Goal: Information Seeking & Learning: Learn about a topic

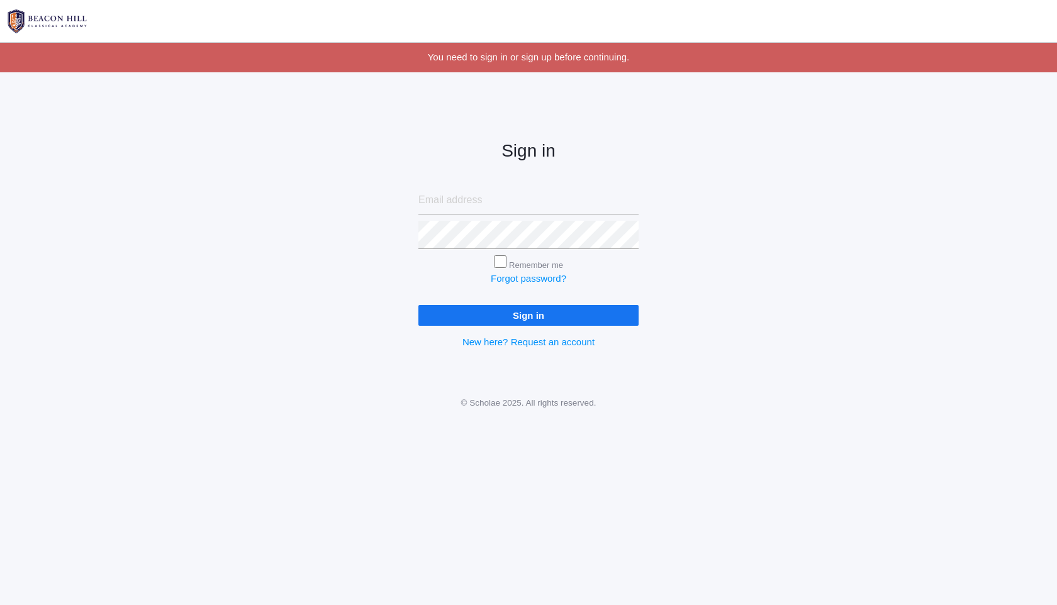
type input "[EMAIL_ADDRESS][DOMAIN_NAME]"
click at [522, 320] on input "Sign in" at bounding box center [529, 315] width 220 height 21
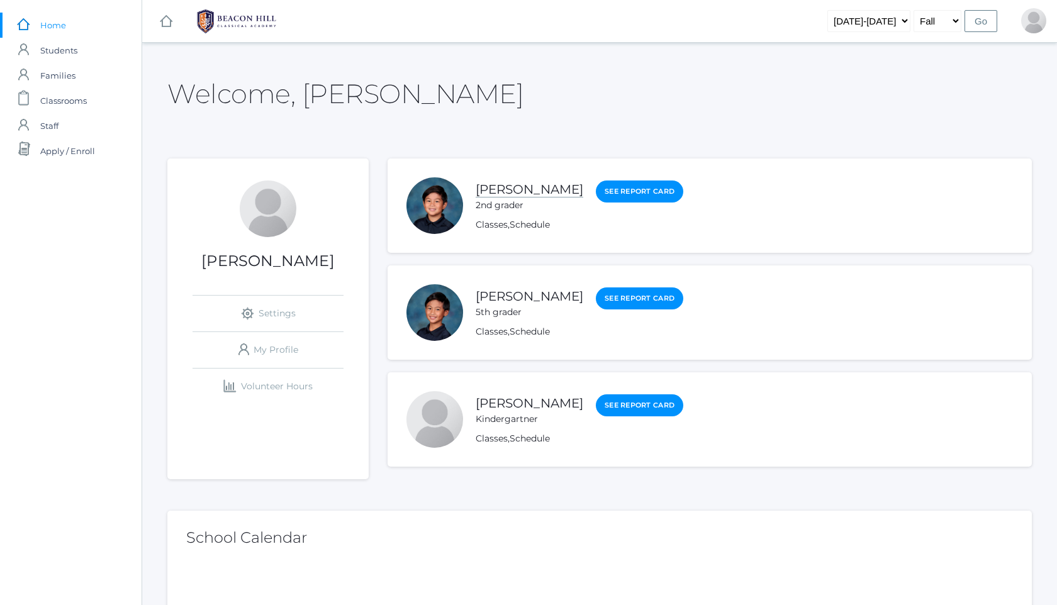
click at [515, 188] on link "Nico Soratorio" at bounding box center [530, 190] width 108 height 16
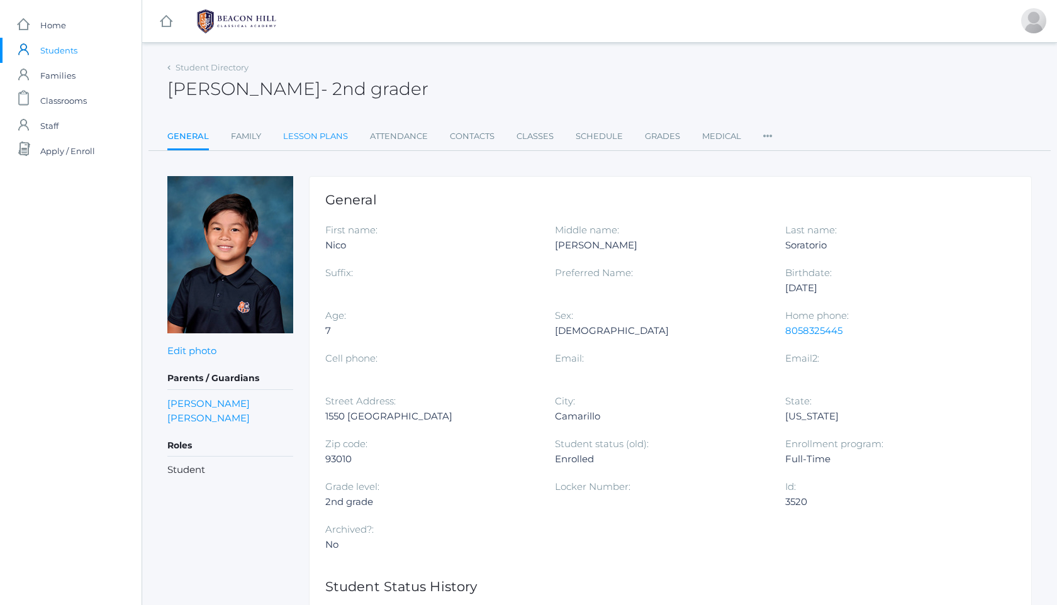
click at [315, 138] on link "Lesson Plans" at bounding box center [315, 136] width 65 height 25
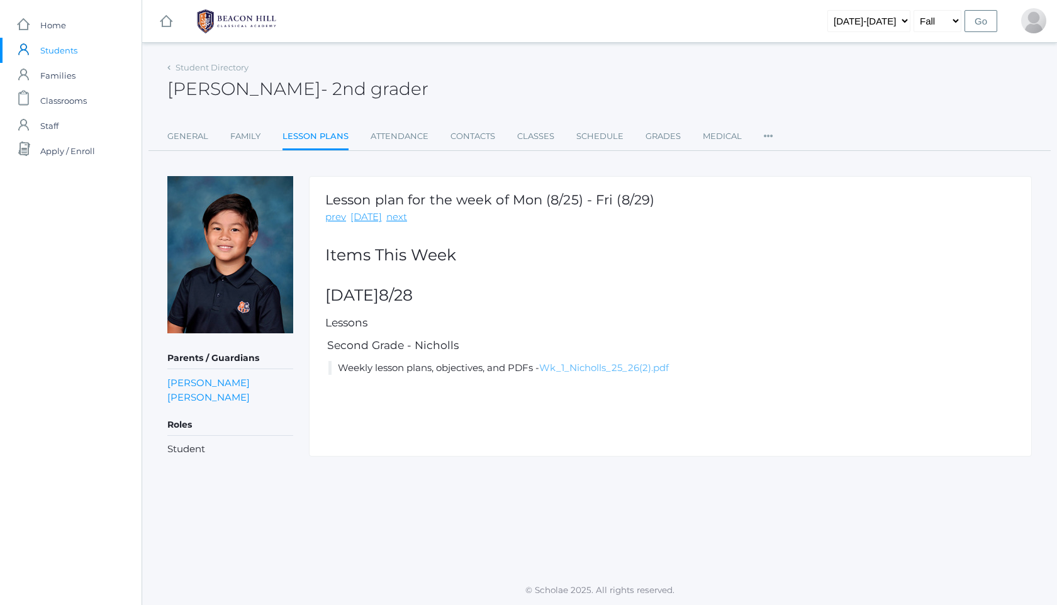
click at [592, 369] on link "Wk_1_Nicholls_25_26(2).pdf" at bounding box center [604, 368] width 130 height 12
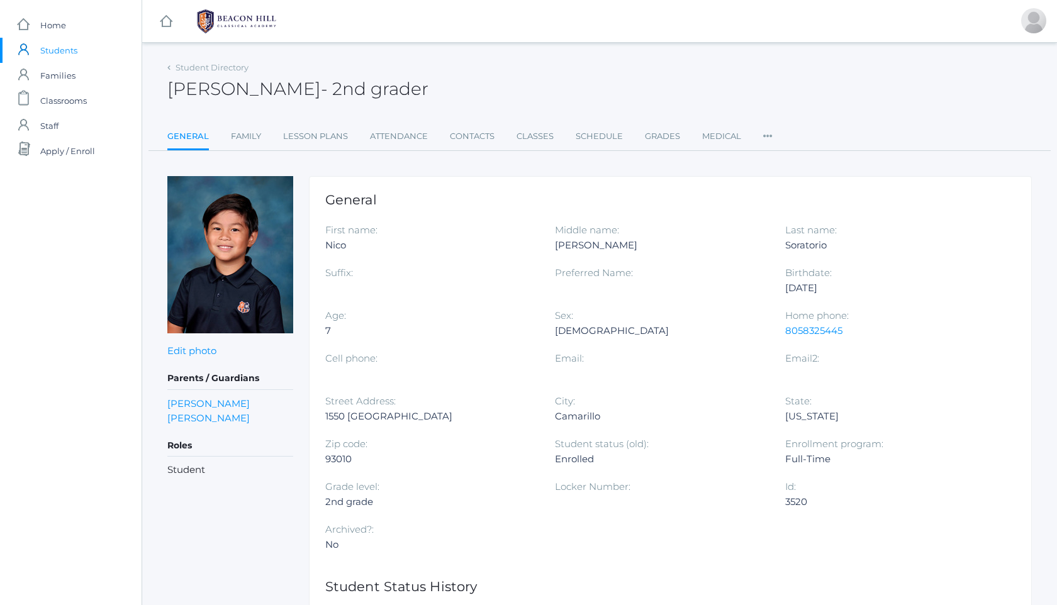
click at [172, 69] on div "Student Directory" at bounding box center [207, 68] width 81 height 13
click at [166, 69] on div "Student Directory Nico Soratorio - 2nd grader Nico Soratorio 2nd grader General…" at bounding box center [599, 468] width 915 height 818
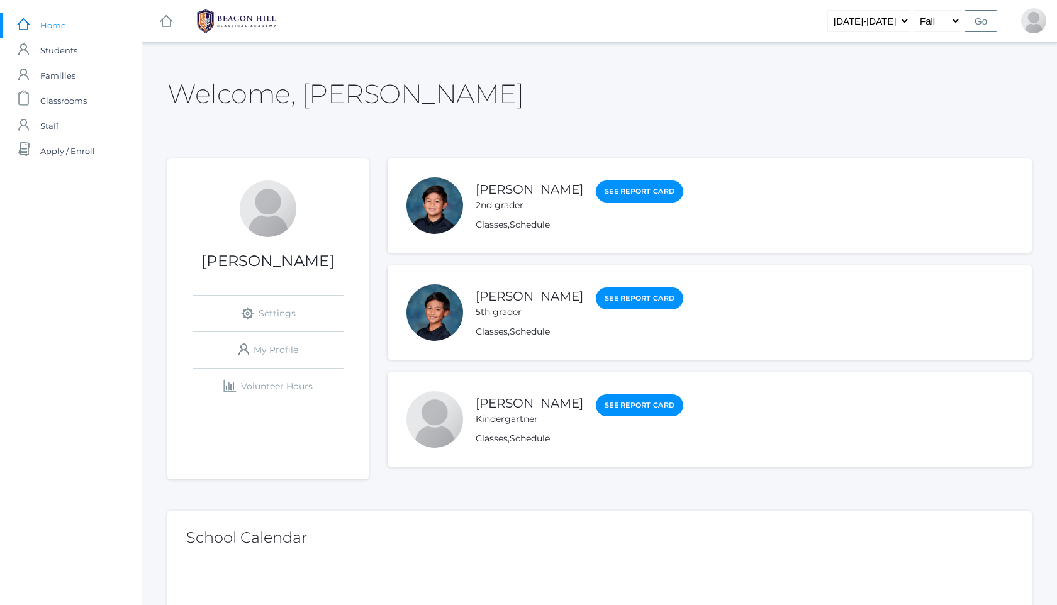
click at [540, 295] on link "Matteo Soratorio" at bounding box center [530, 297] width 108 height 16
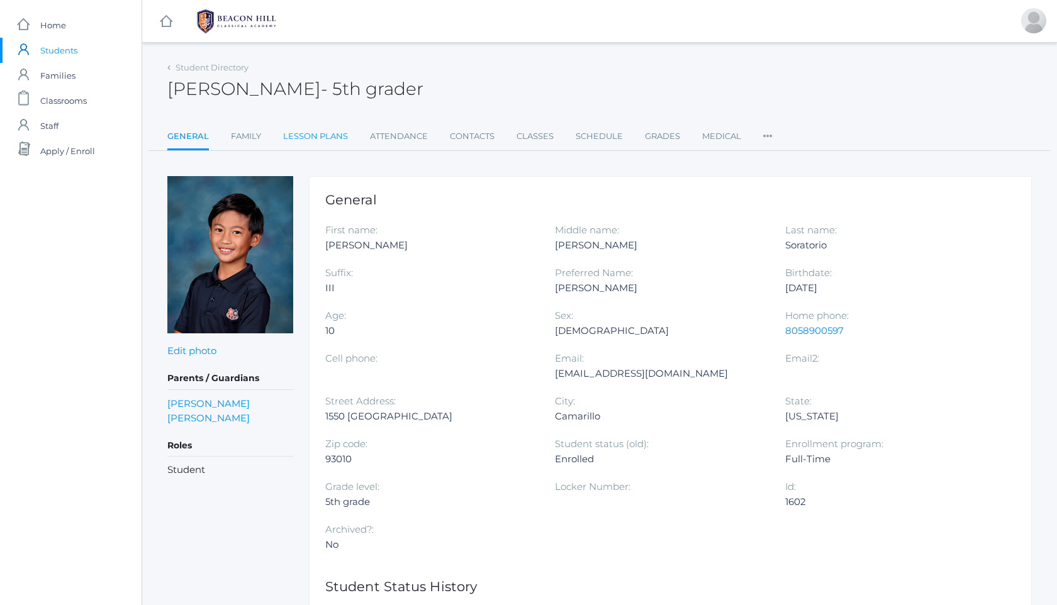
click at [340, 135] on link "Lesson Plans" at bounding box center [315, 136] width 65 height 25
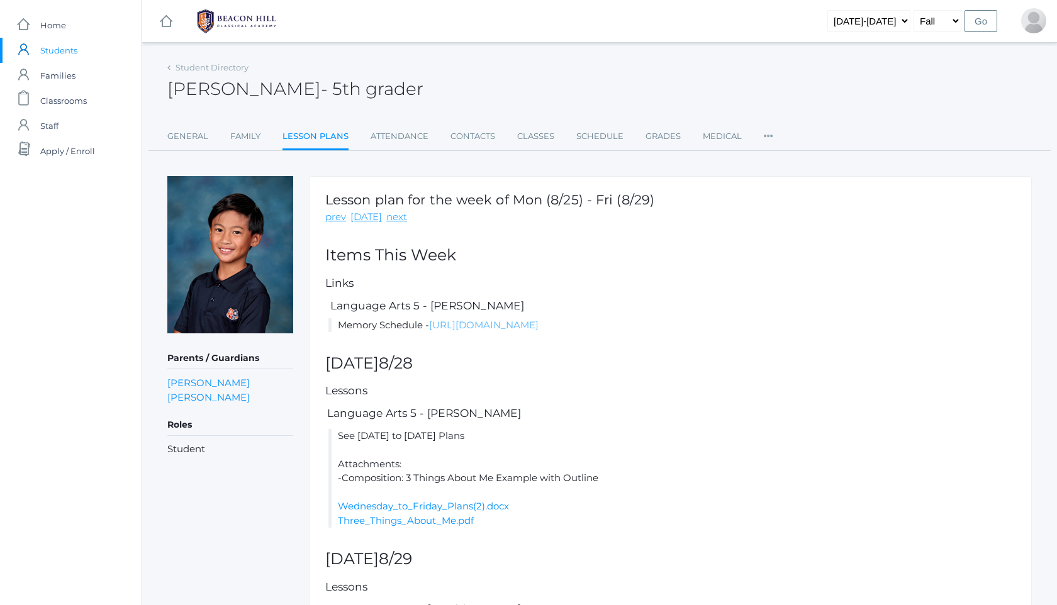
click at [539, 327] on link "https://docs.google.com/document/d/1s2aTF5vph_M_K3_useLkPblsJ5uytcUz/edit?usp=s…" at bounding box center [484, 325] width 110 height 12
click at [439, 512] on link "Wednesday_to_Friday_Plans(2).docx" at bounding box center [423, 506] width 171 height 12
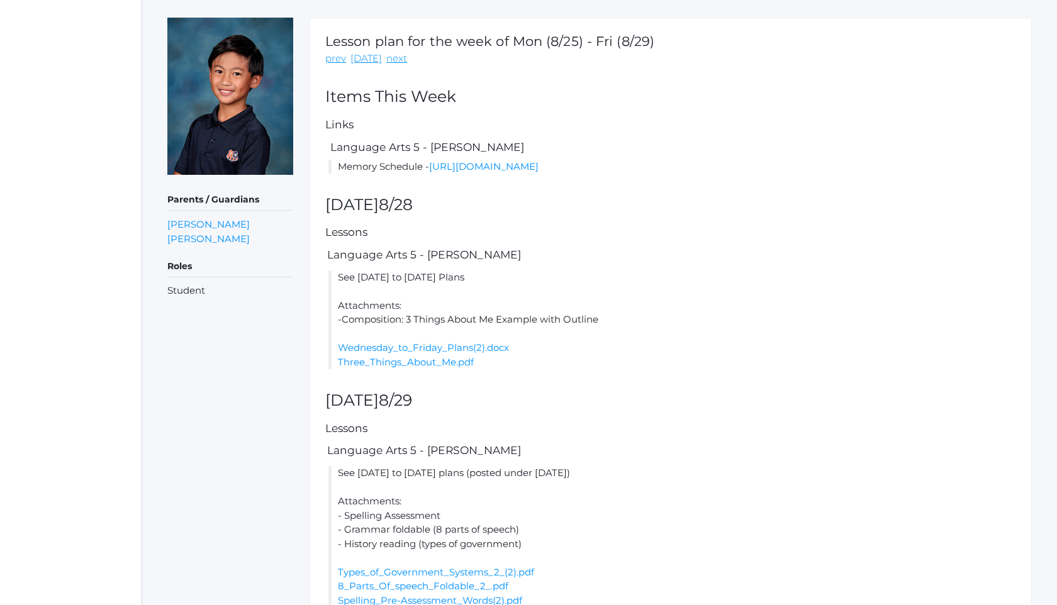
scroll to position [146, 0]
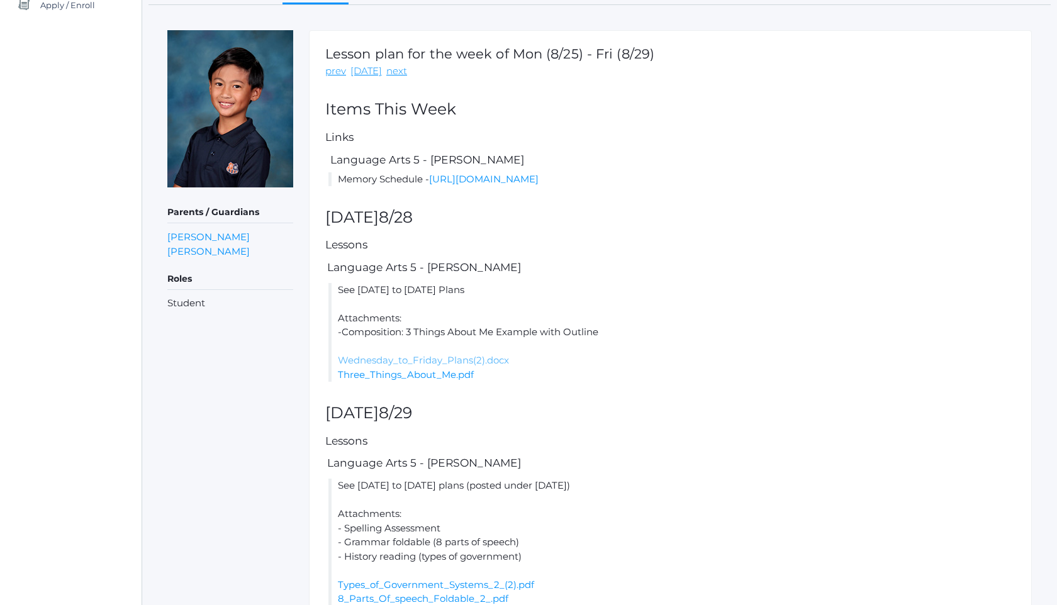
click at [502, 366] on link "Wednesday_to_Friday_Plans(2).docx" at bounding box center [423, 360] width 171 height 12
click at [758, 448] on div "Lesson plan for the week of Mon (8/25) - Fri (8/29) prev today next Items This …" at bounding box center [670, 338] width 723 height 616
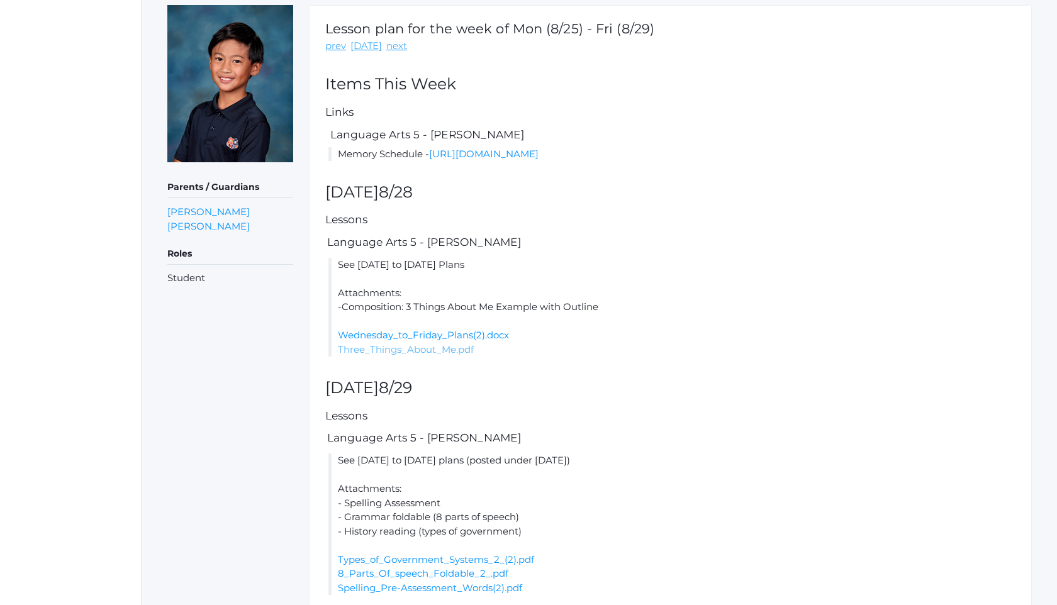
click at [449, 356] on link "Three_Things_About_Me.pdf" at bounding box center [406, 350] width 136 height 12
click at [586, 397] on h2 "Friday 8/29" at bounding box center [670, 389] width 690 height 18
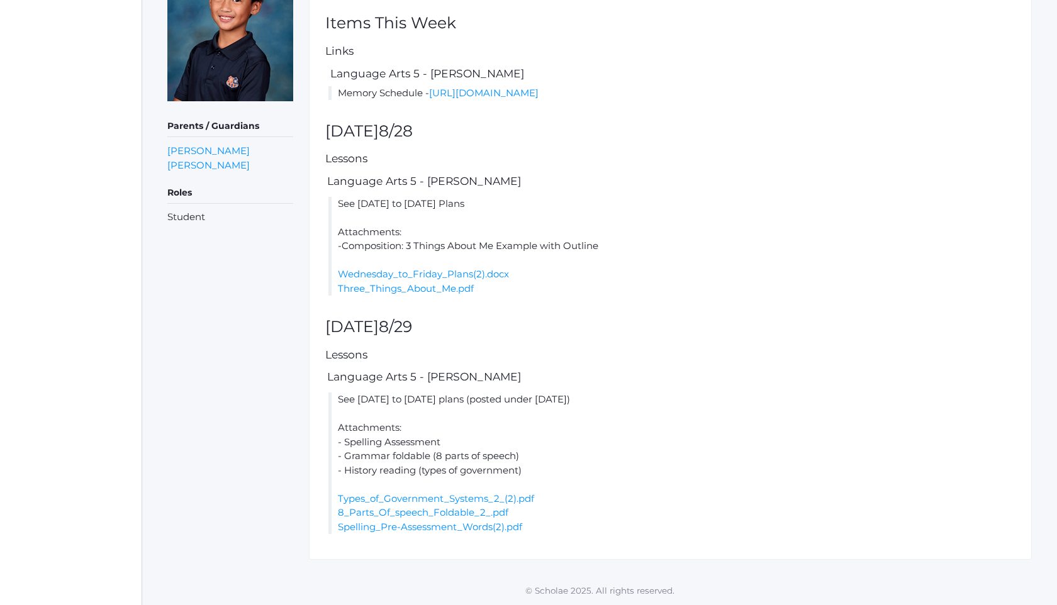
scroll to position [247, 0]
click at [483, 498] on link "Types_of_Government_Systems_2_(2).pdf" at bounding box center [436, 499] width 196 height 12
click at [435, 518] on link "8_Parts_Of_speech_Foldable_2_.pdf" at bounding box center [423, 513] width 171 height 12
click at [424, 527] on link "Spelling_Pre-Assessment_Words(2).pdf" at bounding box center [430, 527] width 184 height 12
